Goal: Find specific page/section: Find specific page/section

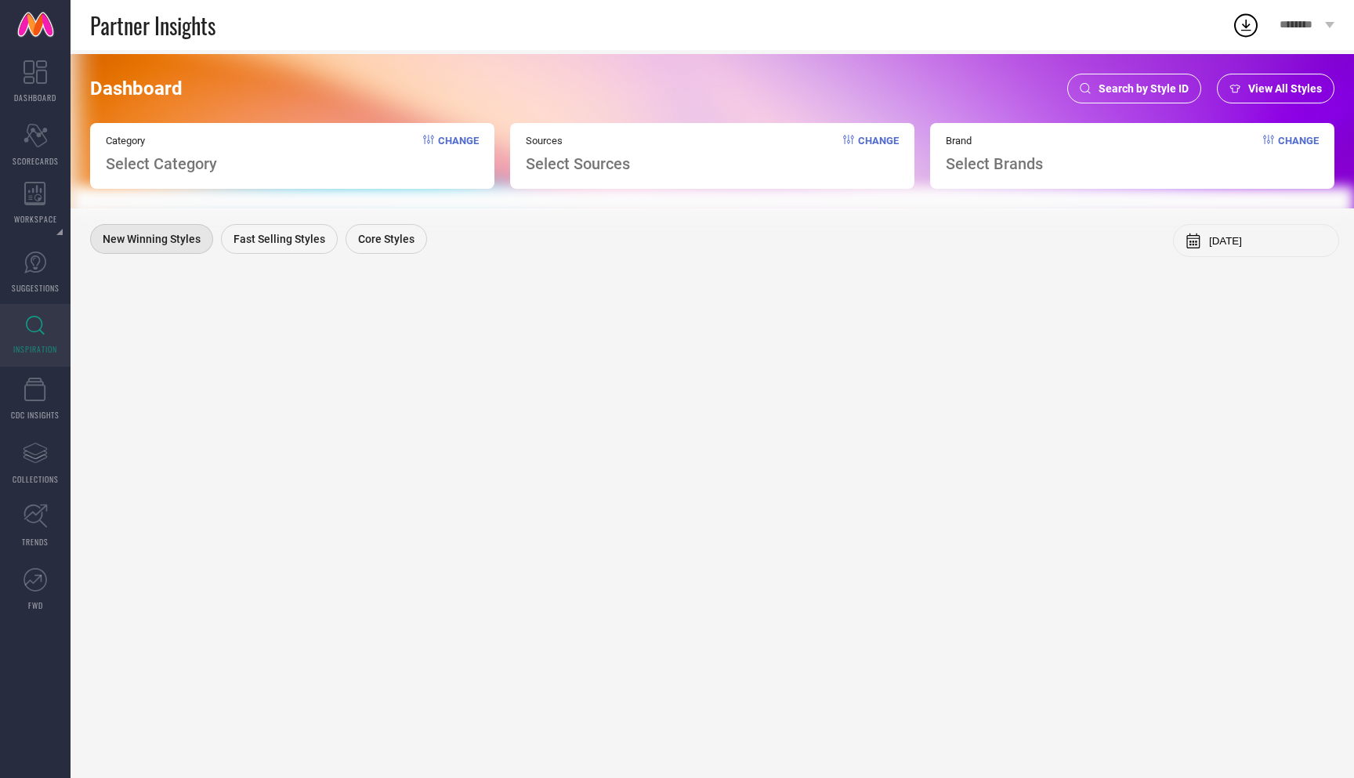
click at [1155, 86] on span "Search by Style ID" at bounding box center [1144, 88] width 90 height 13
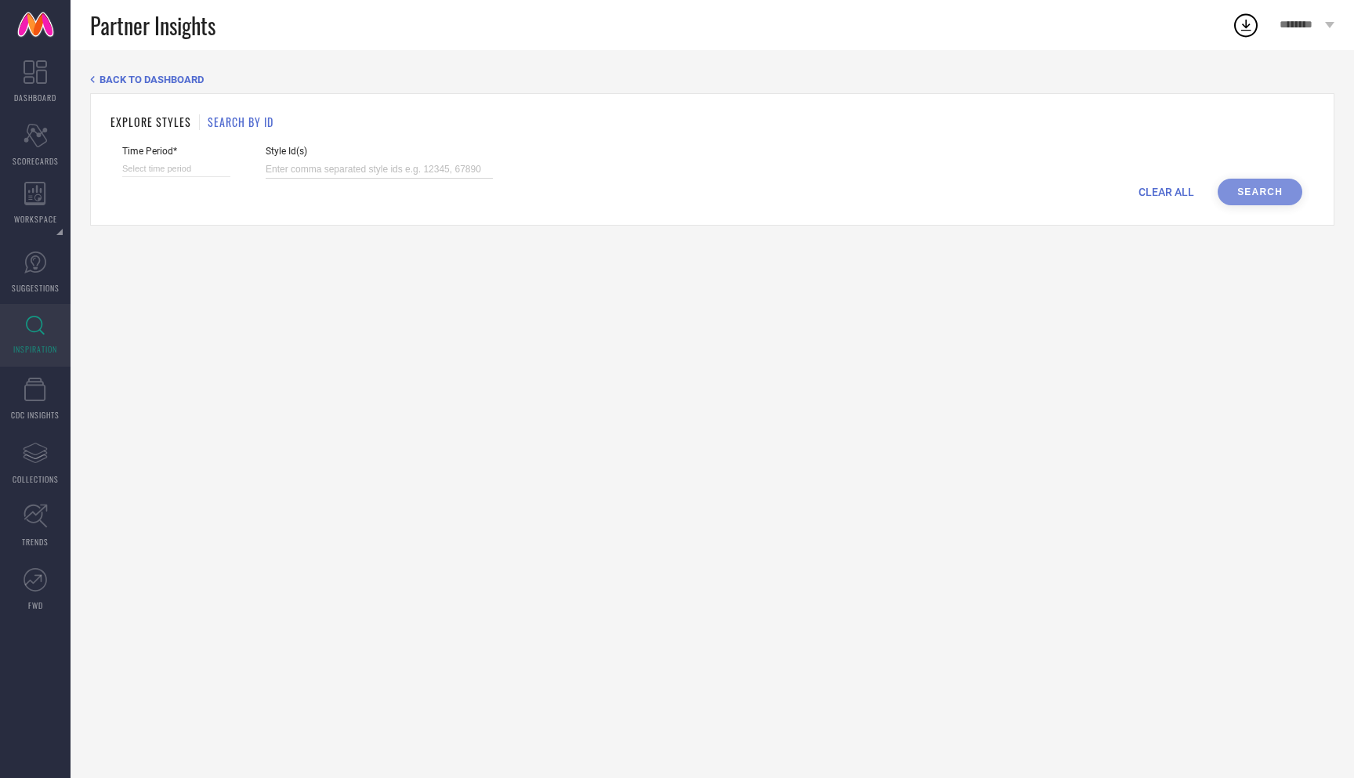
click at [290, 166] on input at bounding box center [379, 170] width 227 height 18
paste input "32076298 32076302 32076308 32076309 32076310 32076321 32076325 32076326 3207632…"
type input "32076298 32076302 32076308 32076309 32076310 32076321 32076325 32076326 3207632…"
click at [172, 170] on input at bounding box center [176, 169] width 108 height 16
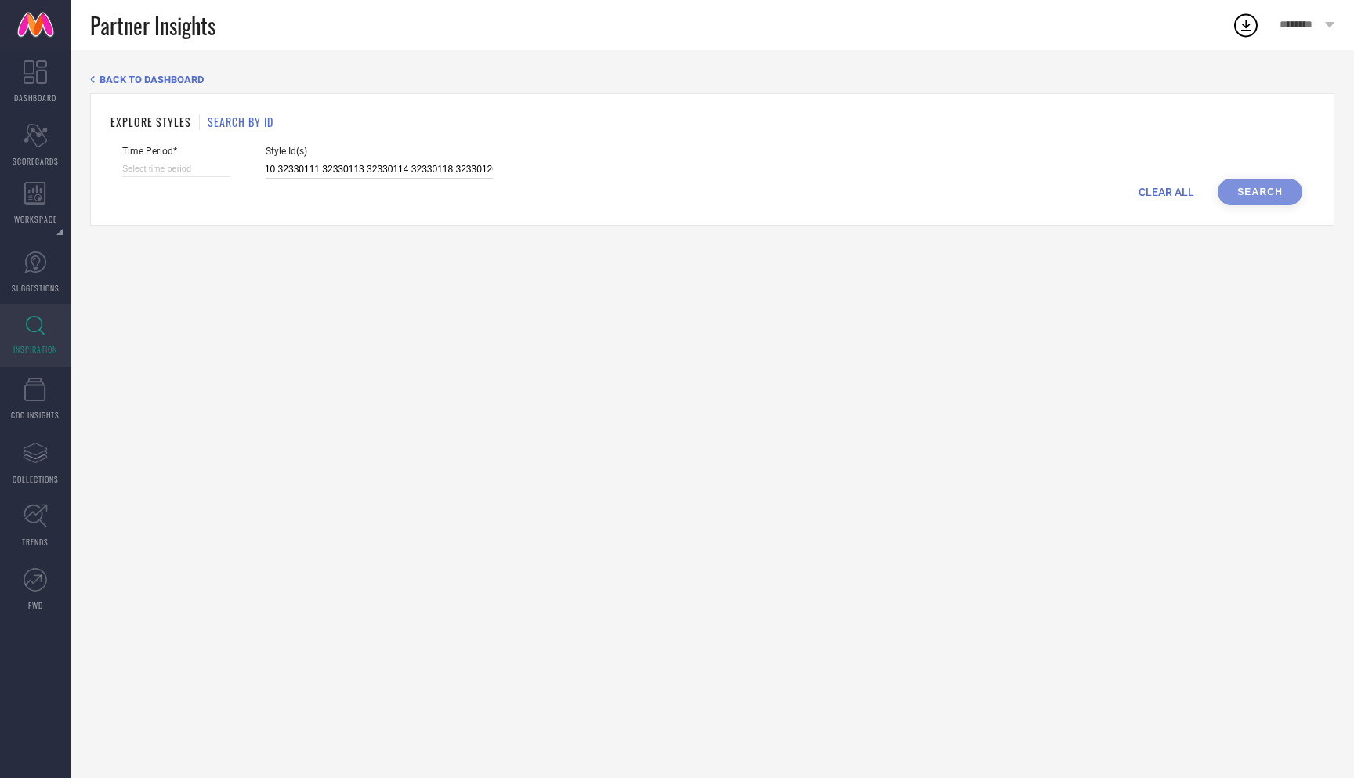
select select "7"
select select "2025"
select select "8"
select select "2025"
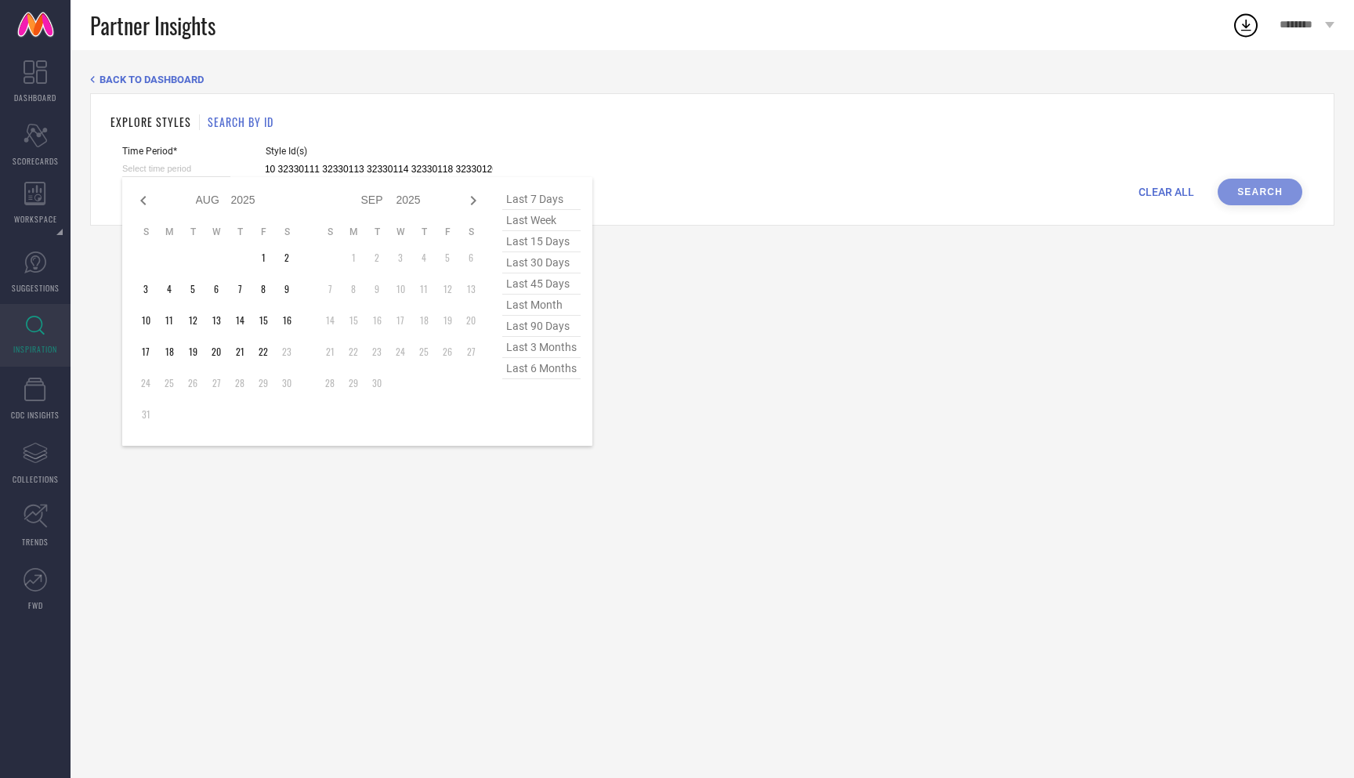
type input "32076298 32076302 32076308 32076309 32076310 32076321 32076325 32076326 3207632…"
click at [548, 363] on span "last 6 months" at bounding box center [541, 368] width 78 height 21
type input "[DATE] to [DATE]"
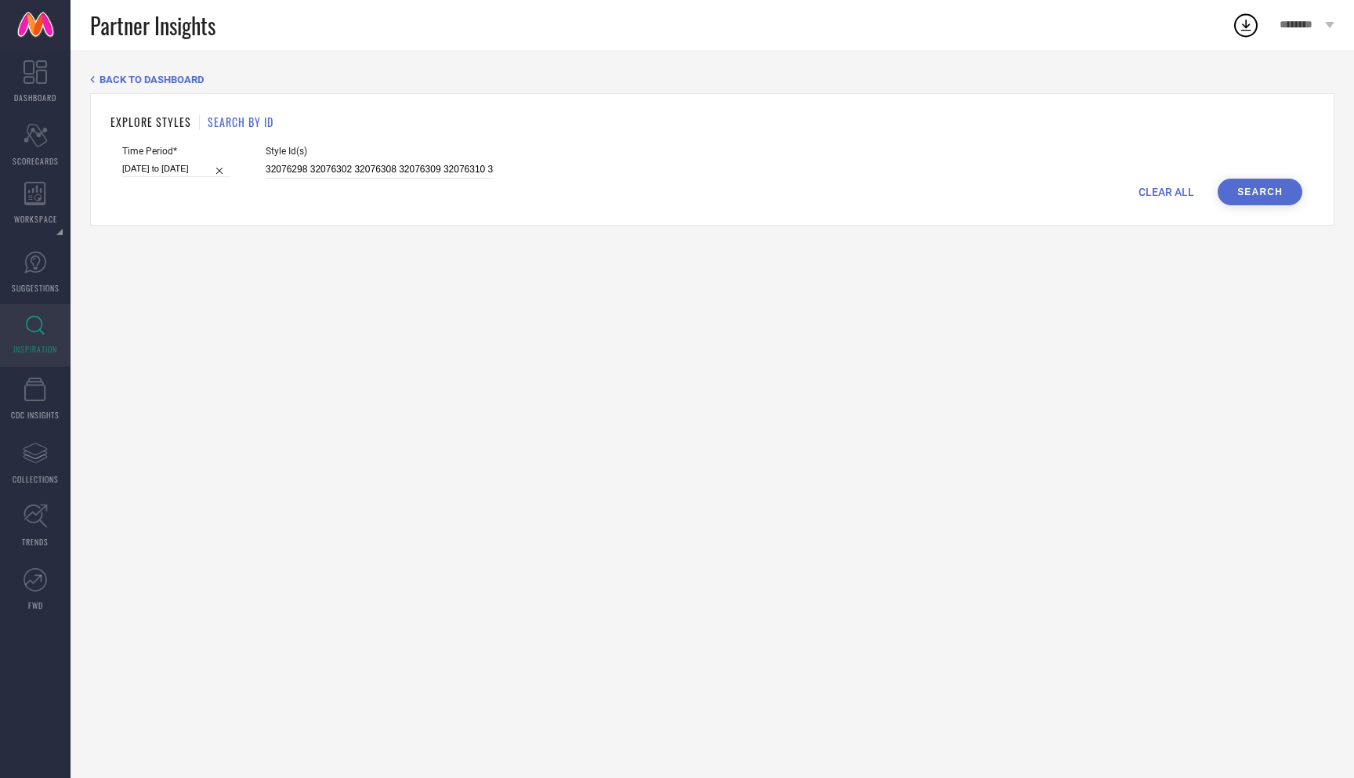
click at [1259, 192] on button "Search" at bounding box center [1260, 192] width 85 height 27
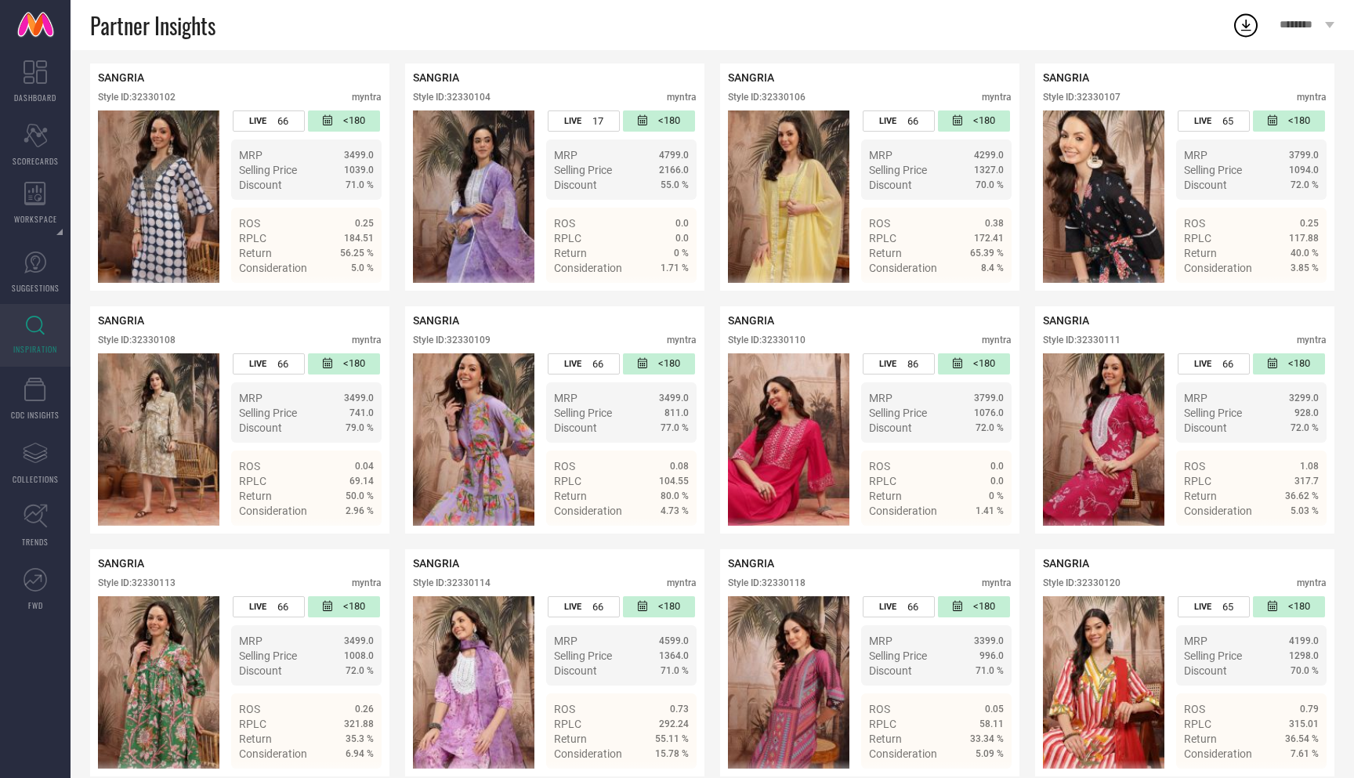
scroll to position [4534, 0]
